Goal: Information Seeking & Learning: Learn about a topic

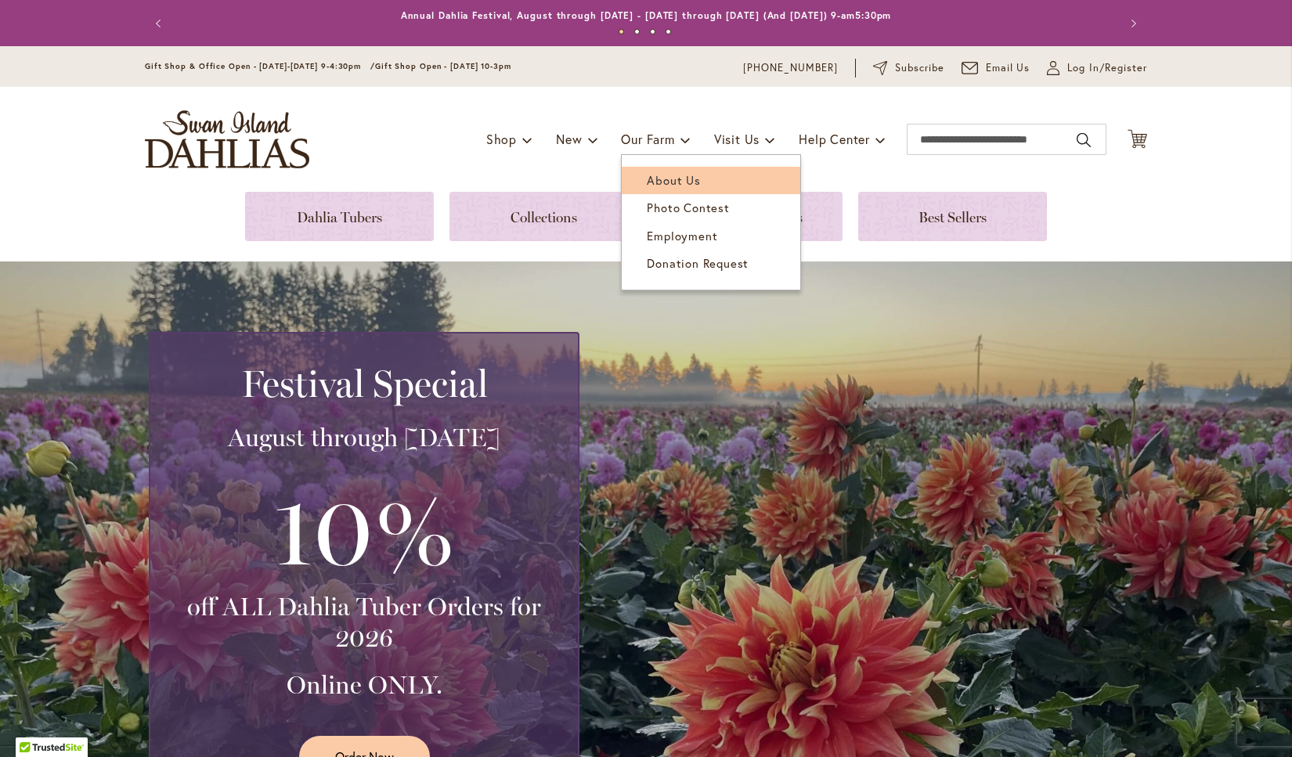
click at [663, 176] on span "About Us" at bounding box center [673, 180] width 53 height 16
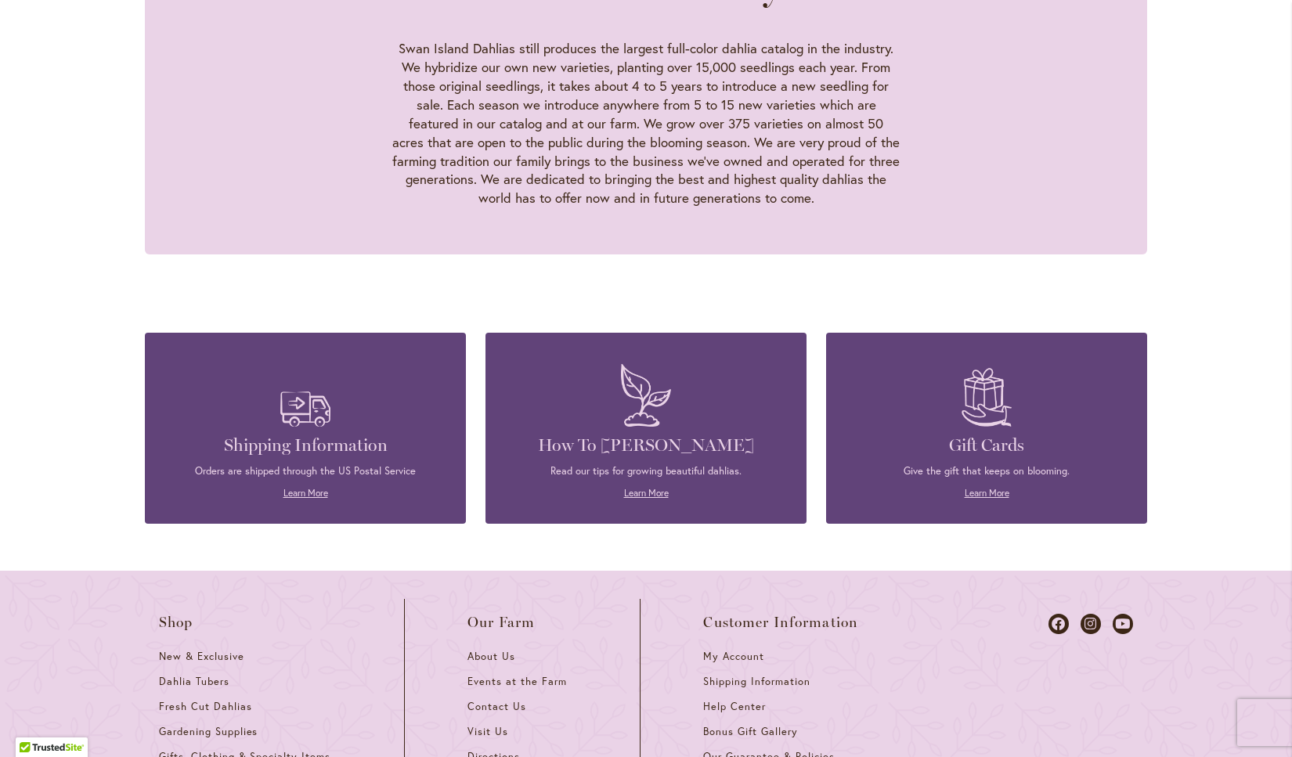
scroll to position [1566, 0]
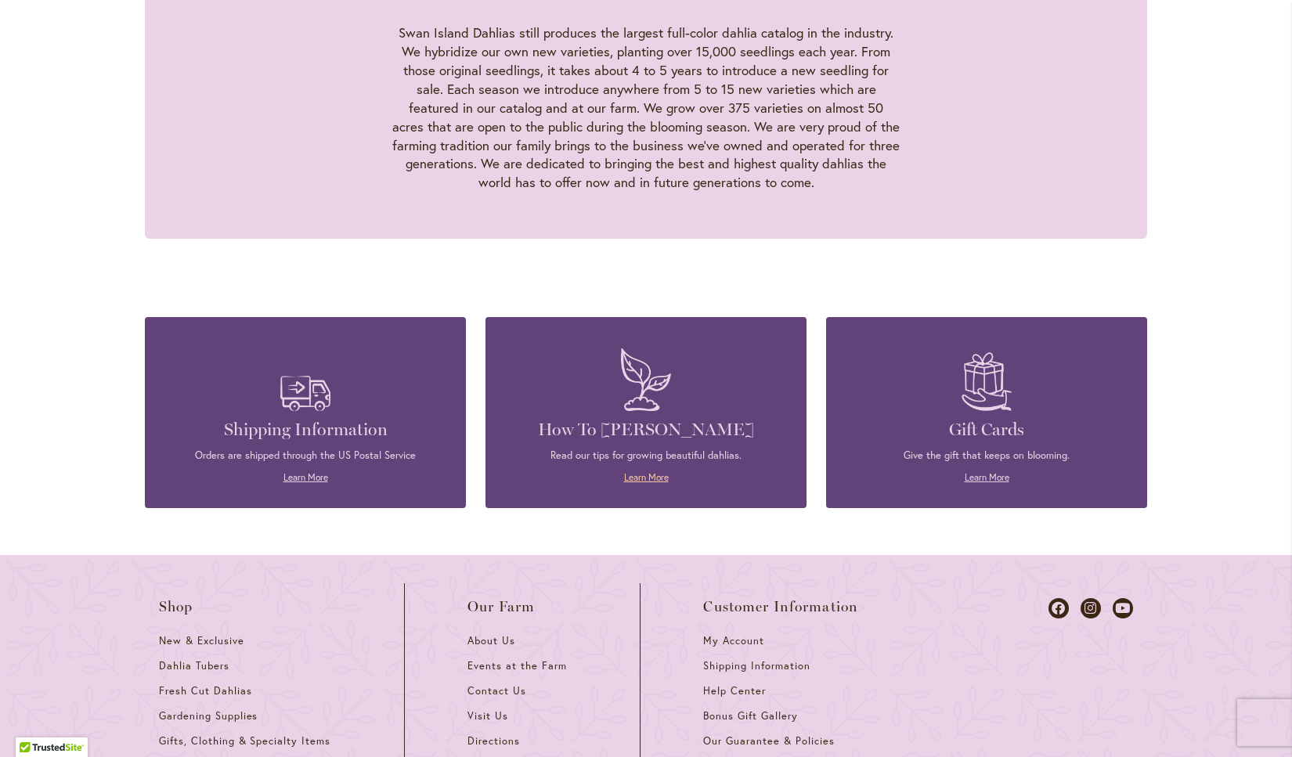
click at [654, 471] on link "Learn More" at bounding box center [646, 477] width 45 height 12
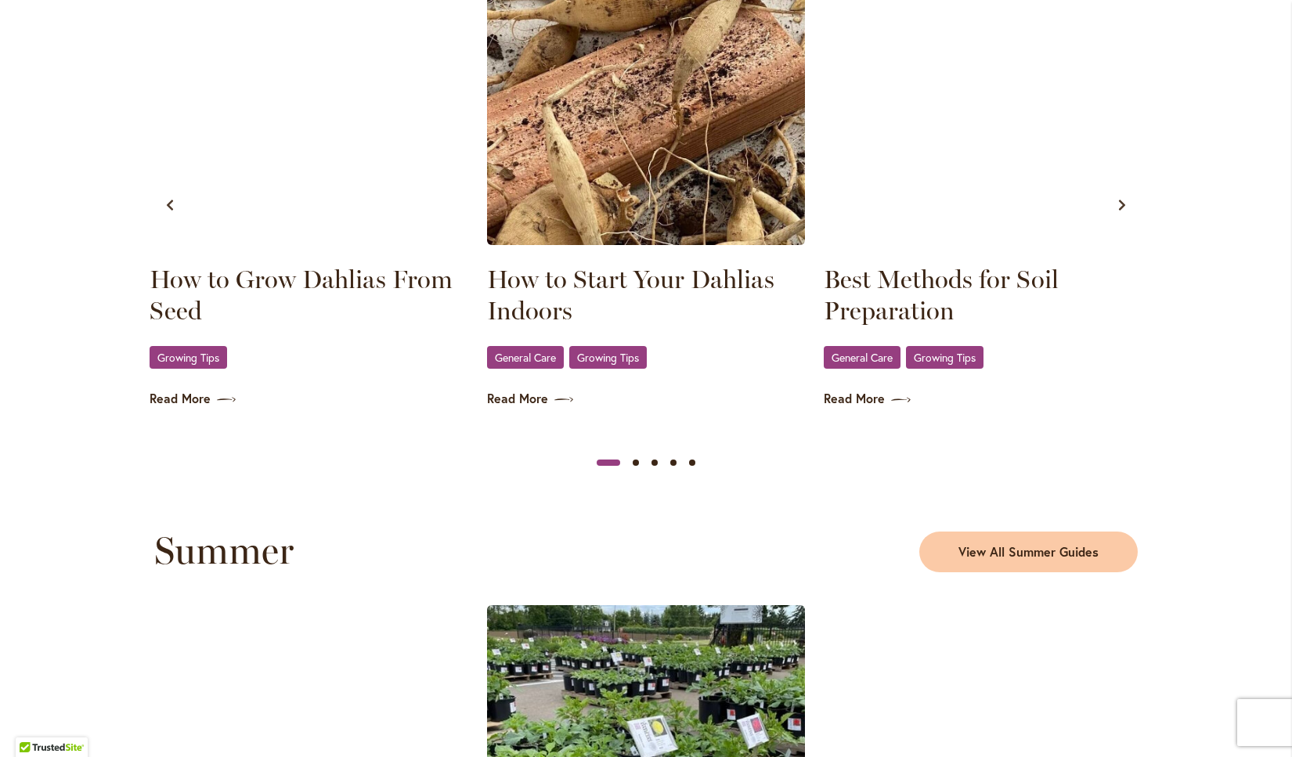
scroll to position [970, 0]
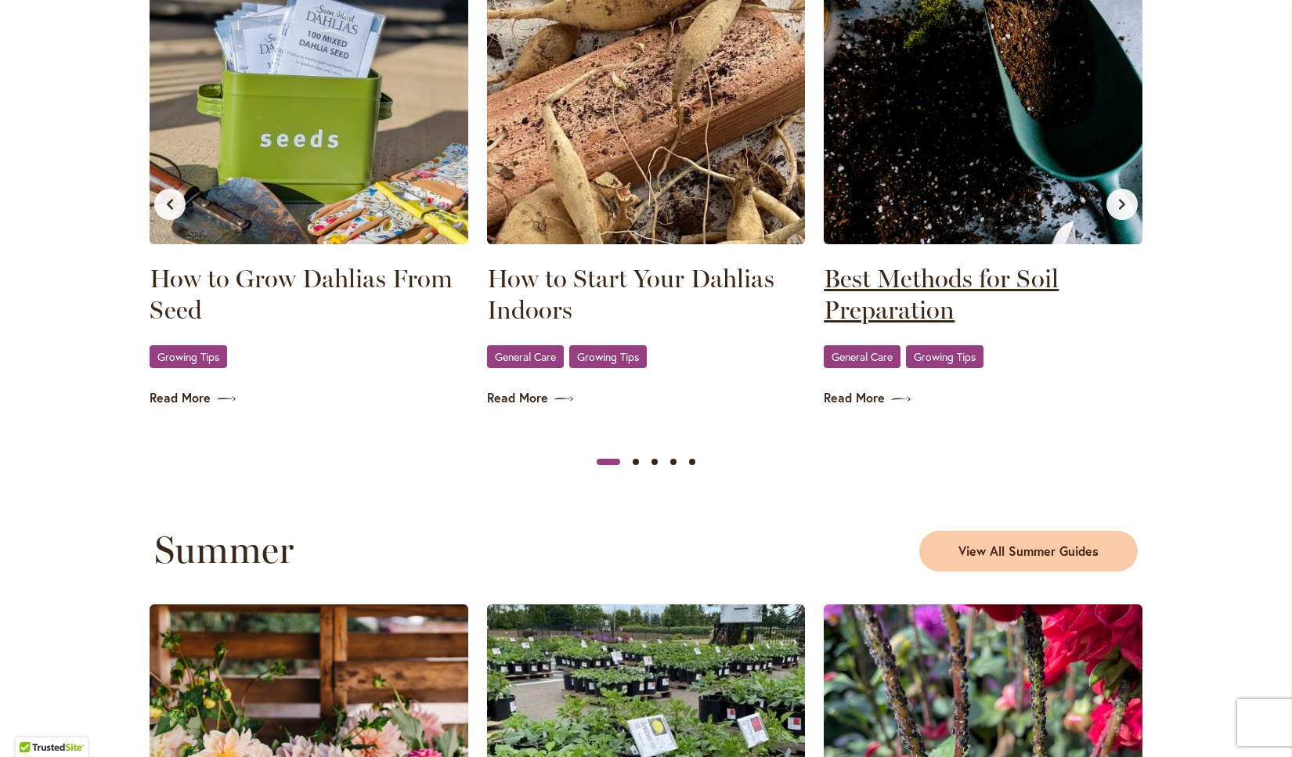
click at [952, 293] on link "Best Methods for Soil Preparation" at bounding box center [983, 294] width 319 height 63
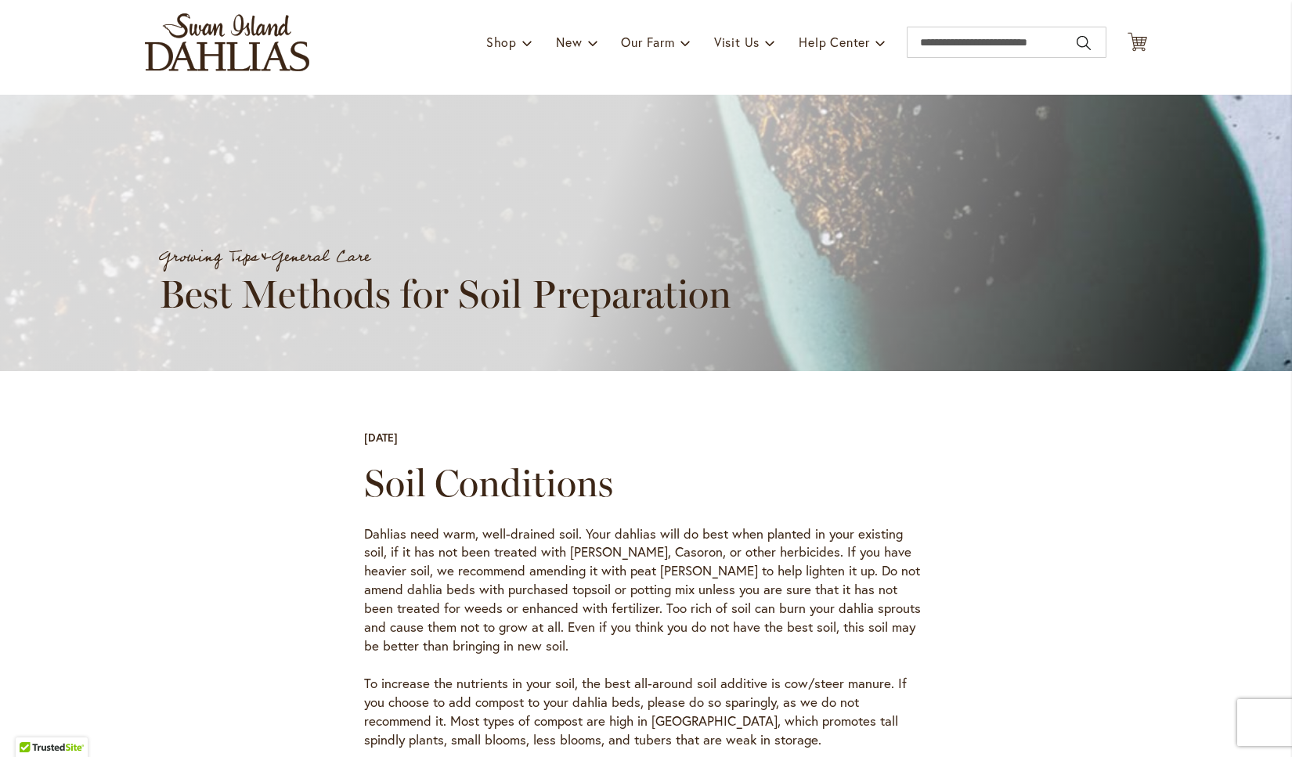
scroll to position [95, 0]
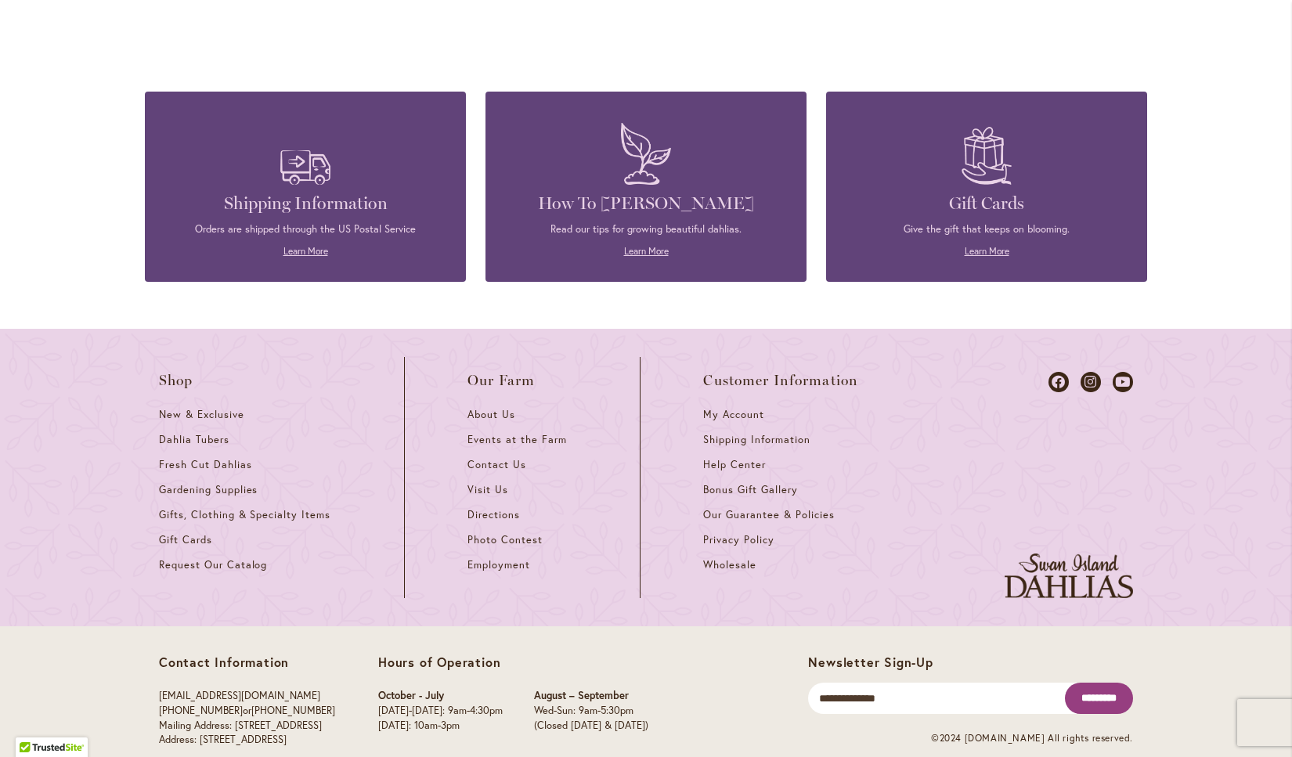
scroll to position [3432, 0]
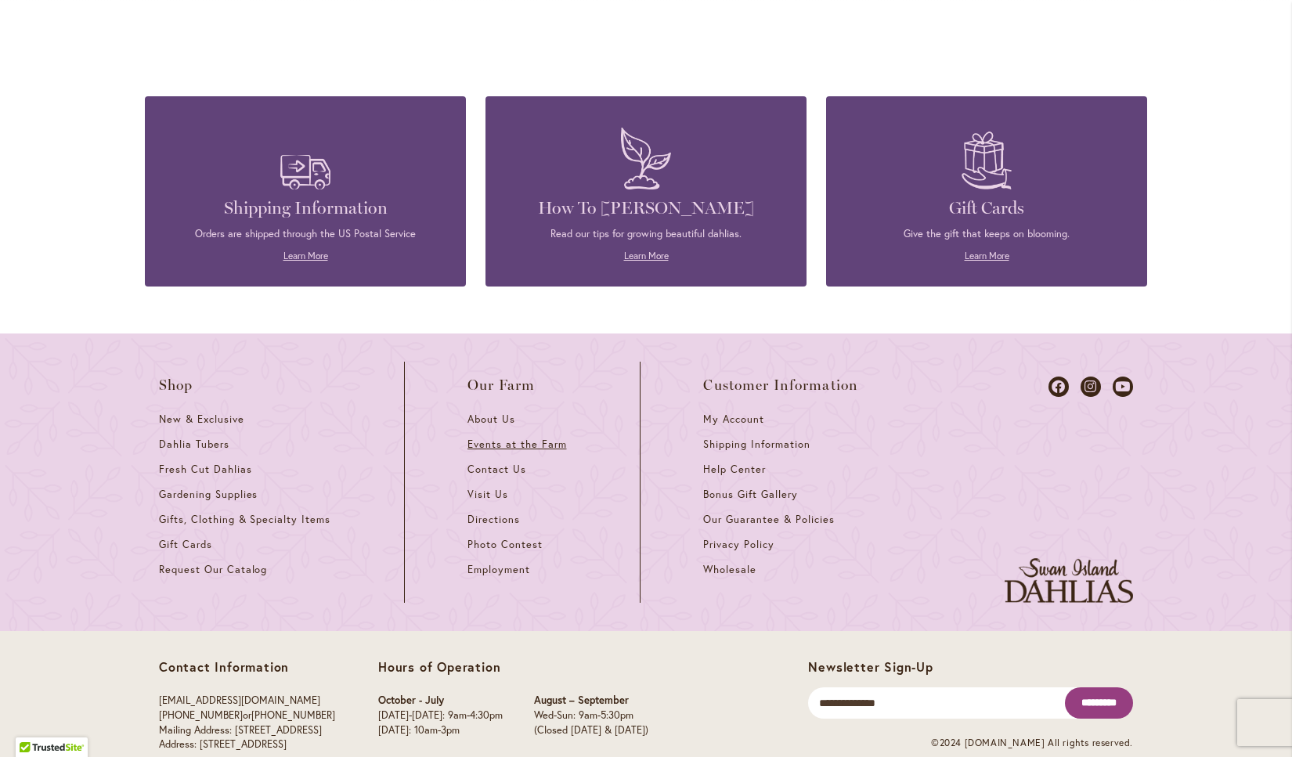
click at [517, 445] on span "Events at the Farm" at bounding box center [517, 444] width 99 height 13
